Goal: Task Accomplishment & Management: Manage account settings

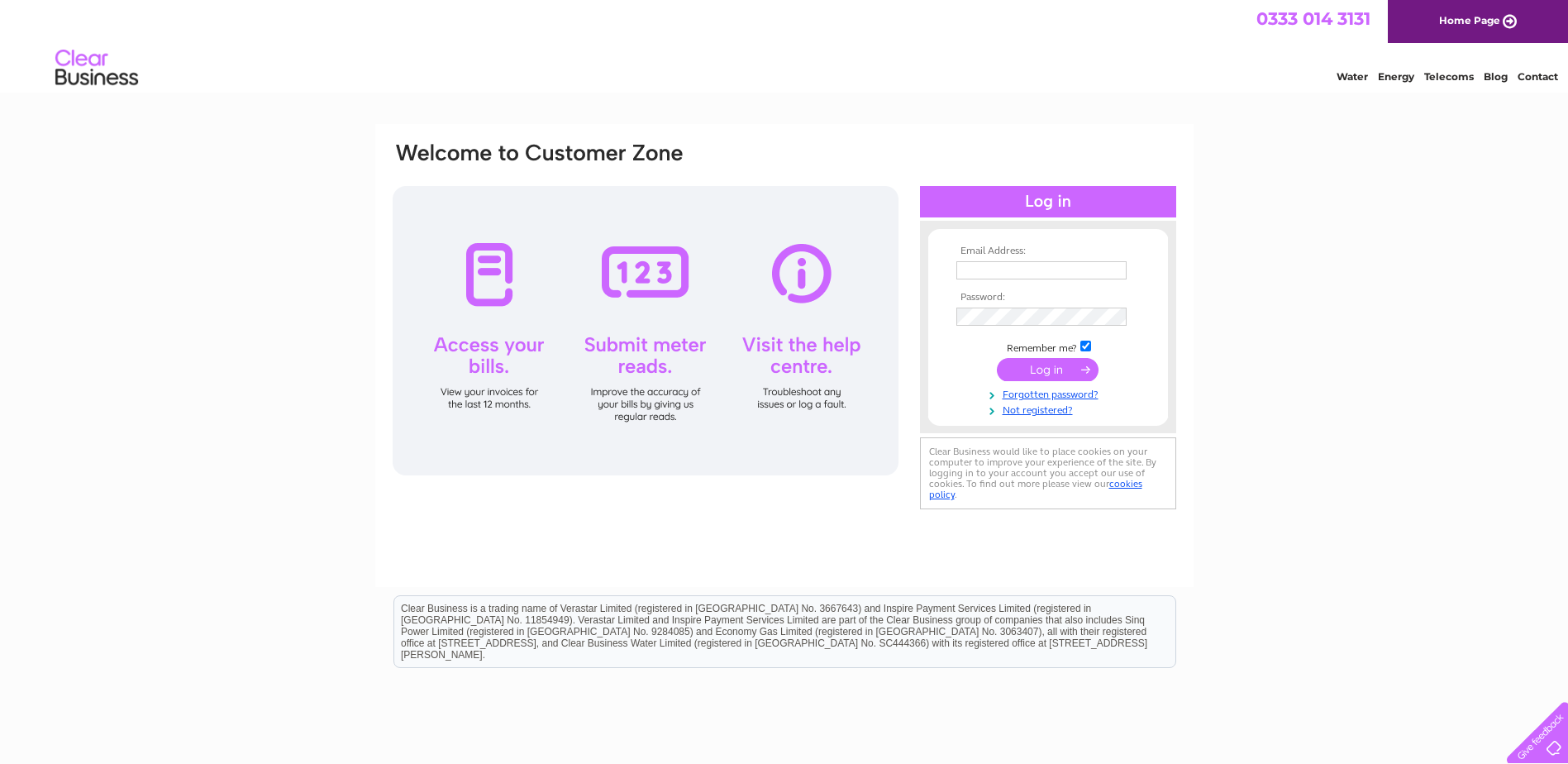
type input "robertmckillop@olleco.co.uk"
click at [1080, 370] on input "submit" at bounding box center [1047, 369] width 102 height 23
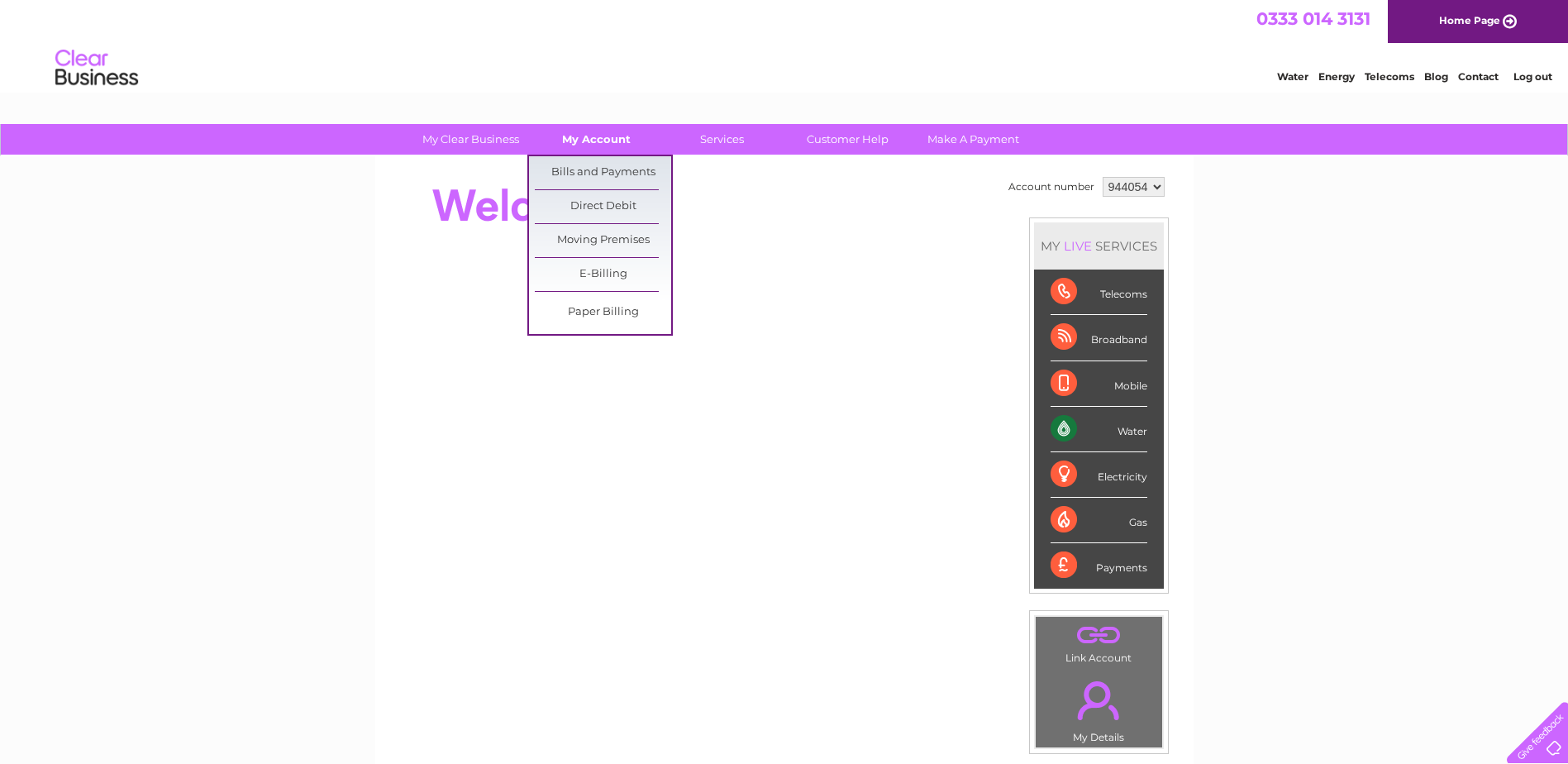
click at [609, 135] on link "My Account" at bounding box center [596, 139] width 136 height 30
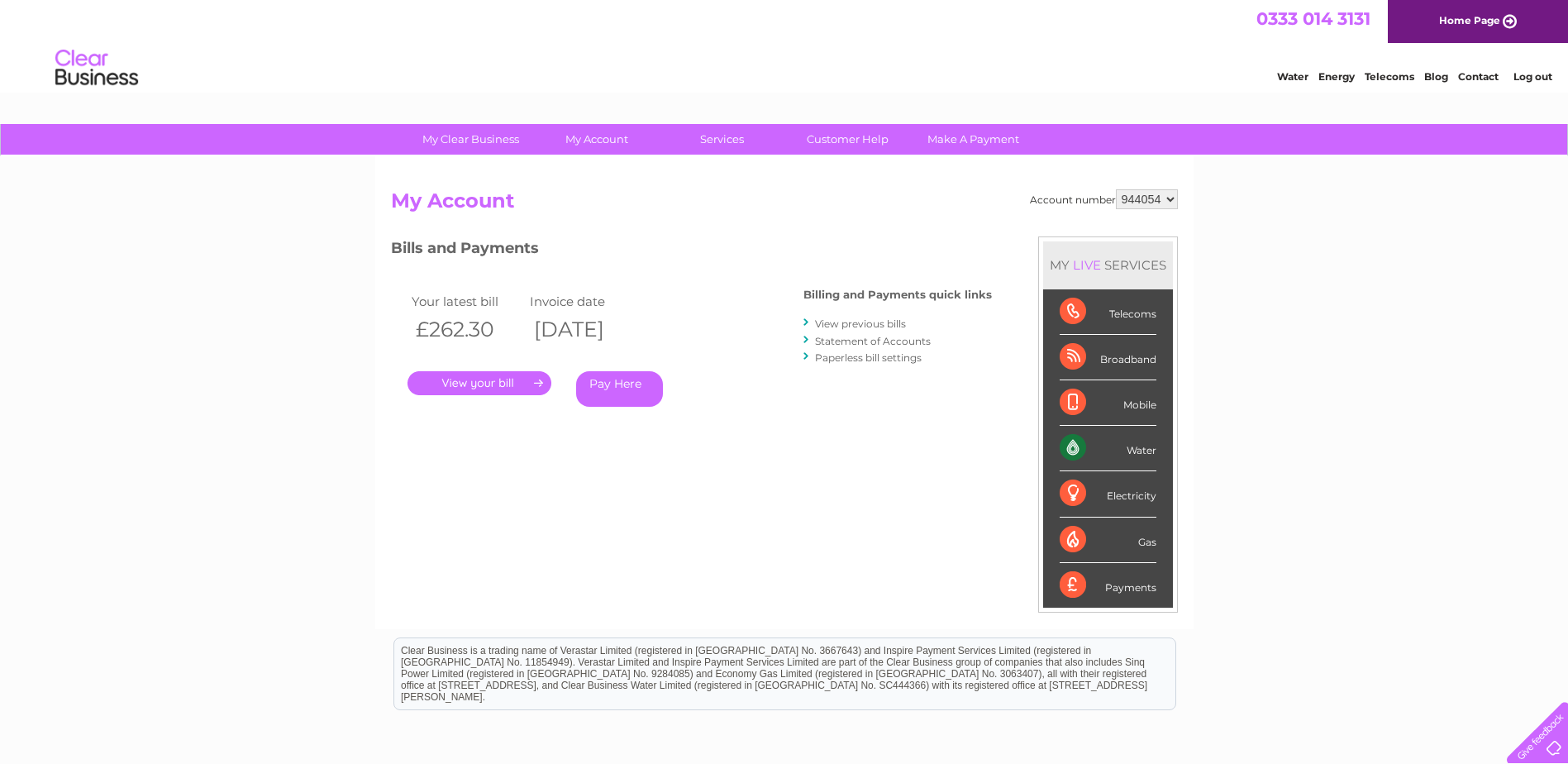
click at [471, 385] on link "." at bounding box center [479, 384] width 144 height 24
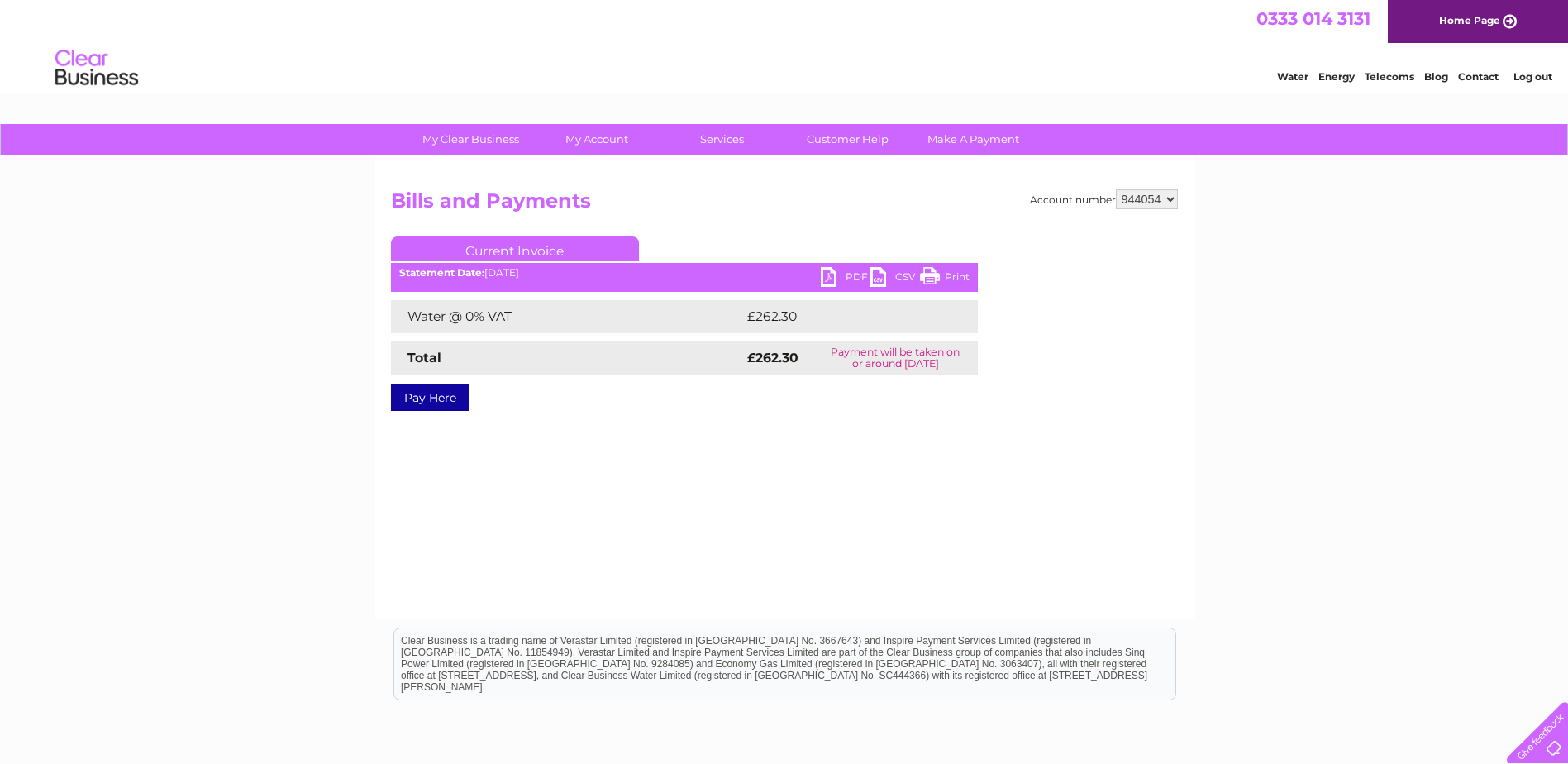
click at [832, 273] on link "PDF" at bounding box center [846, 280] width 49 height 24
